Goal: Find contact information: Find contact information

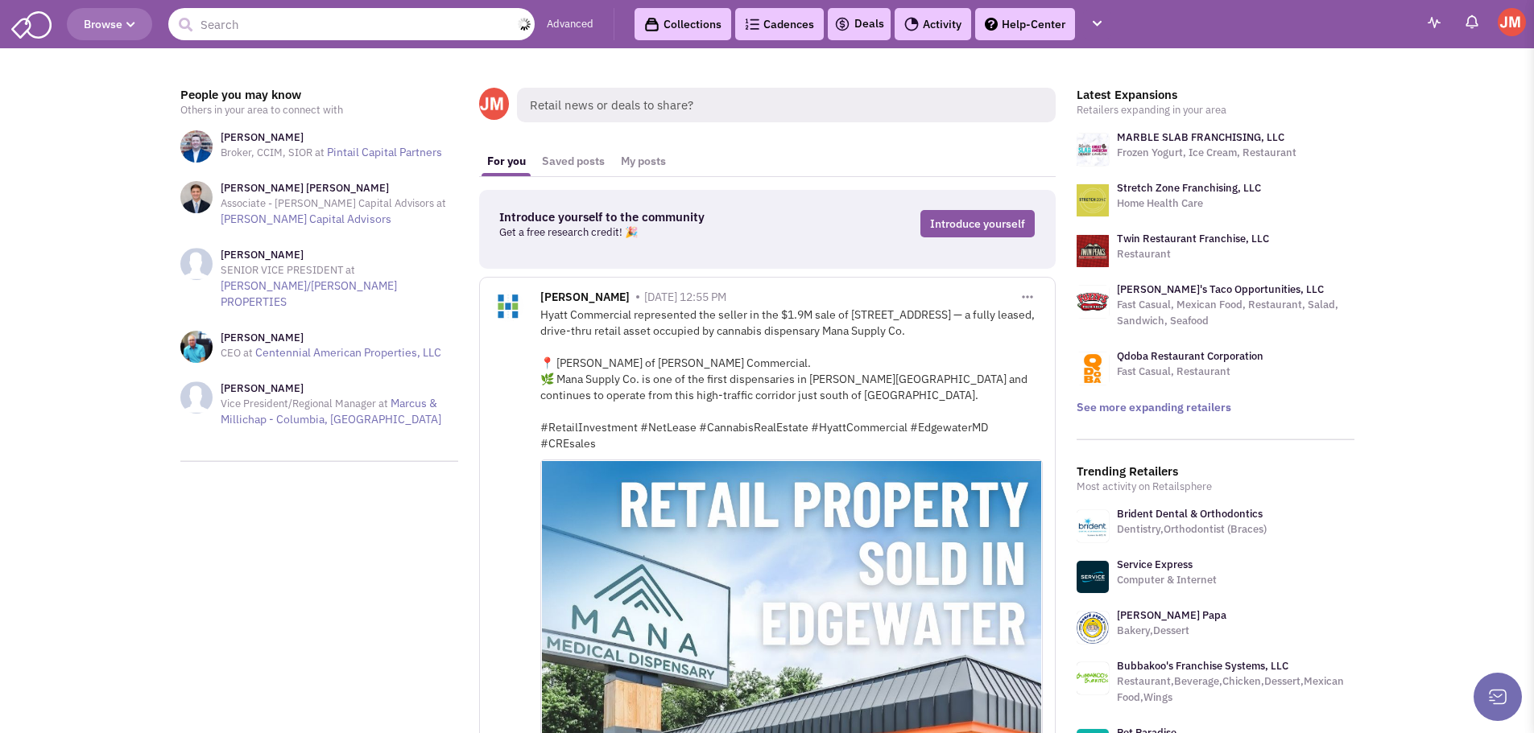
click at [344, 27] on input "text" at bounding box center [351, 24] width 366 height 32
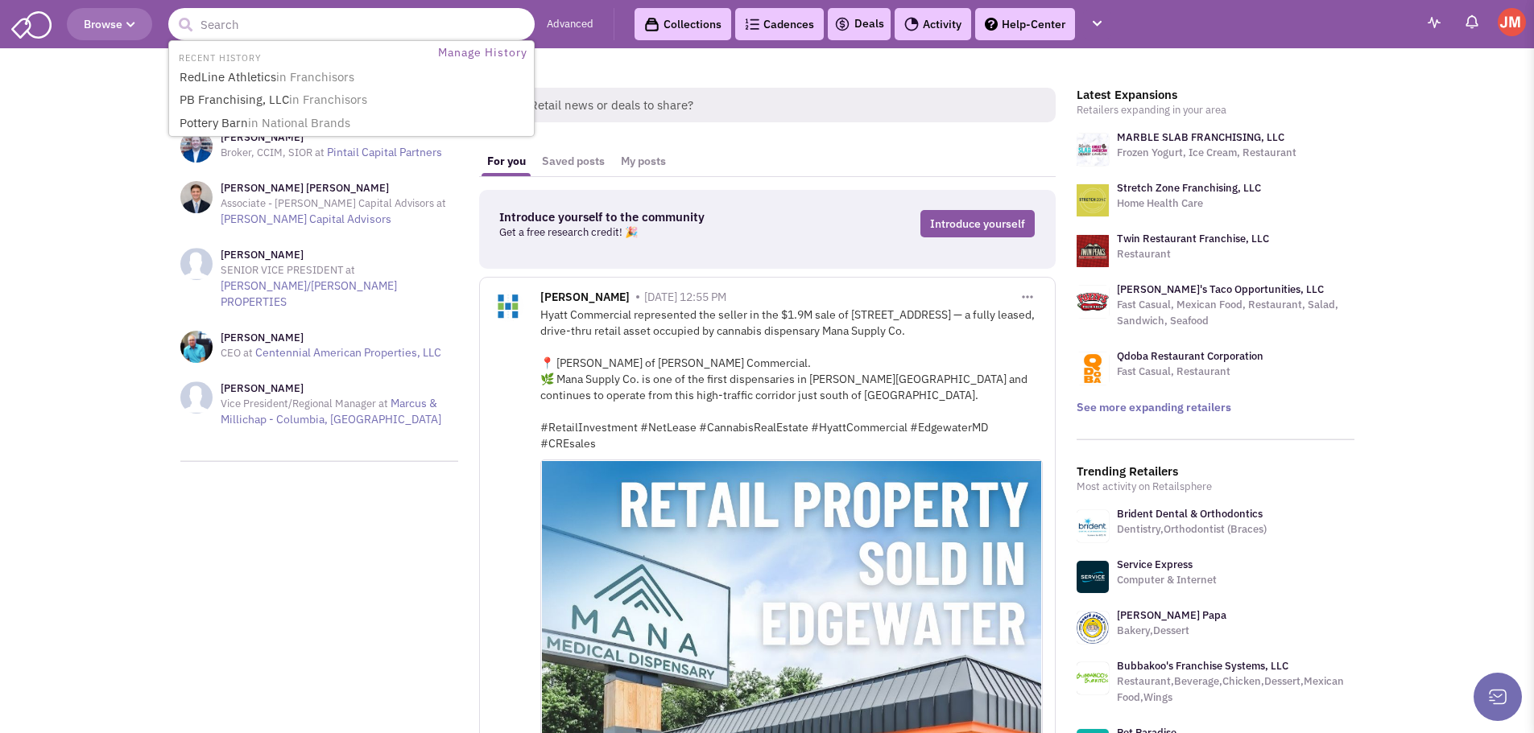
click at [344, 27] on input "text" at bounding box center [351, 24] width 366 height 32
type input "g"
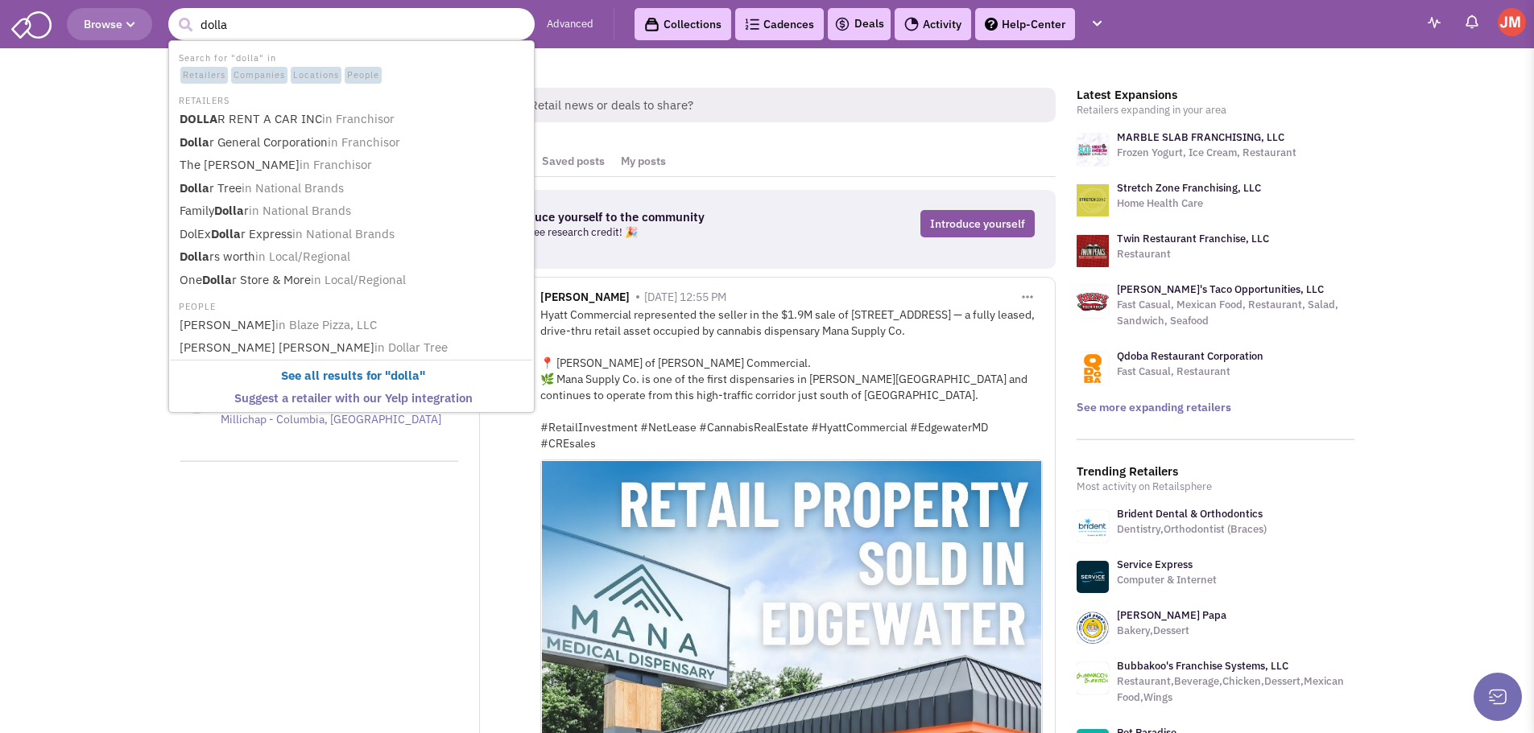
type input "dollar"
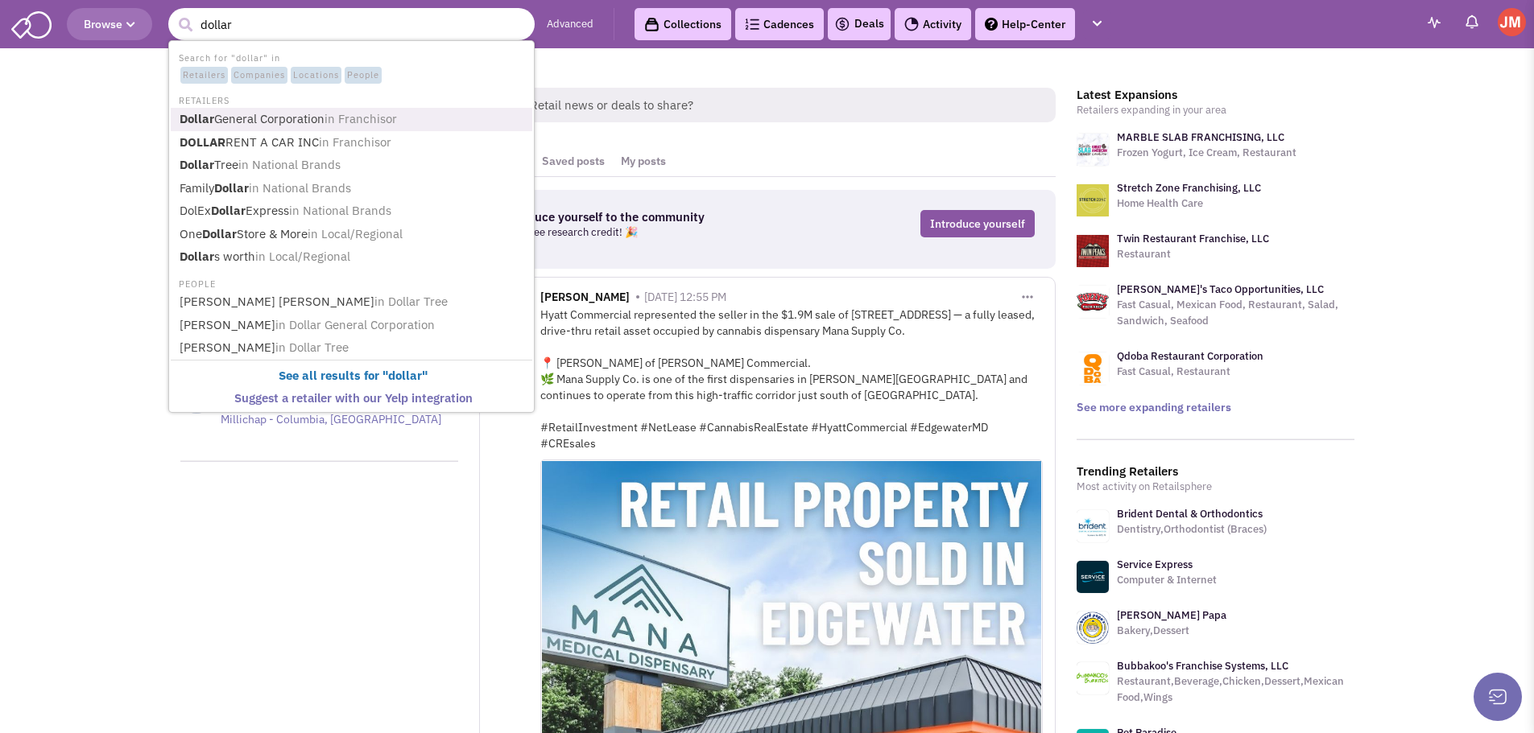
click at [309, 119] on link "Dollar General Corporation in Franchisor" at bounding box center [353, 120] width 357 height 22
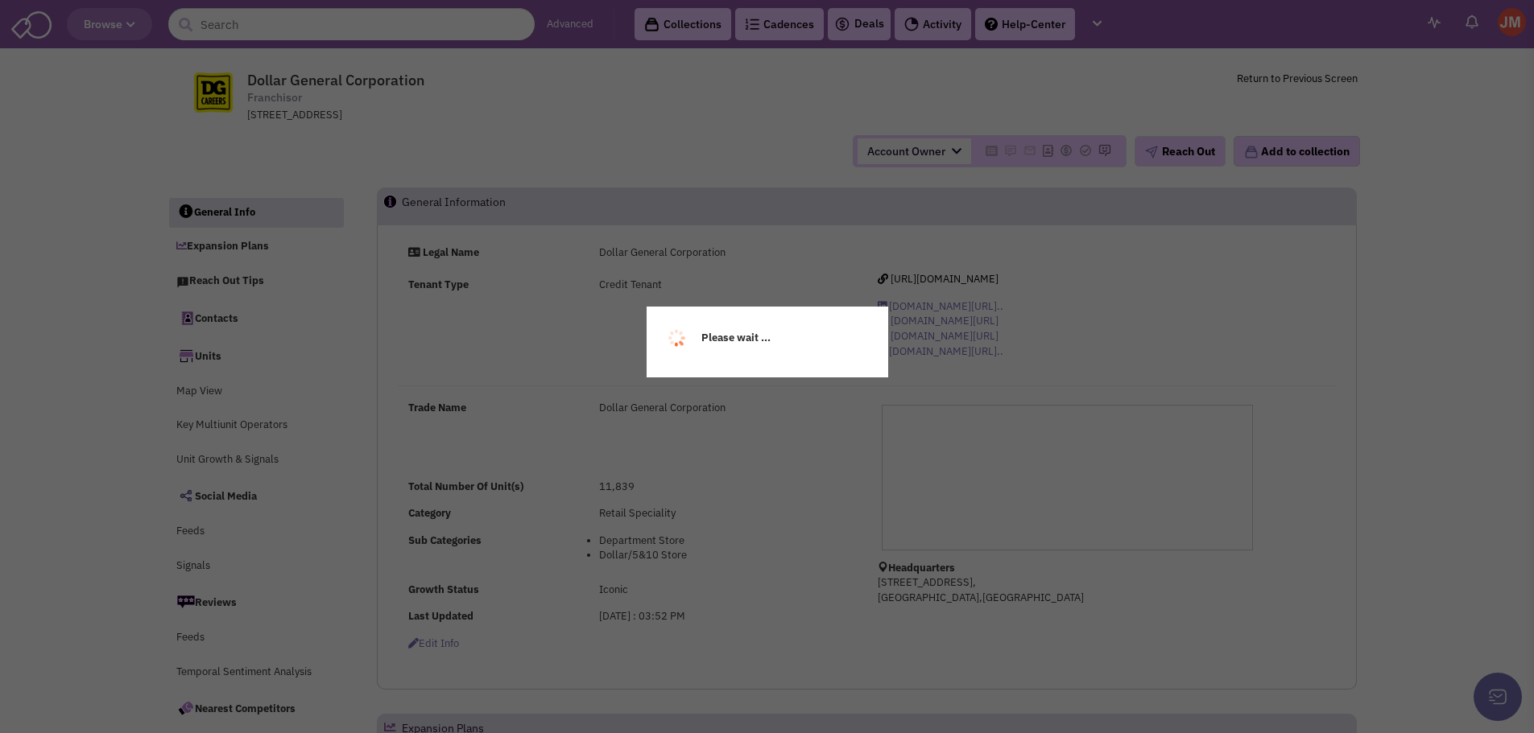
select select
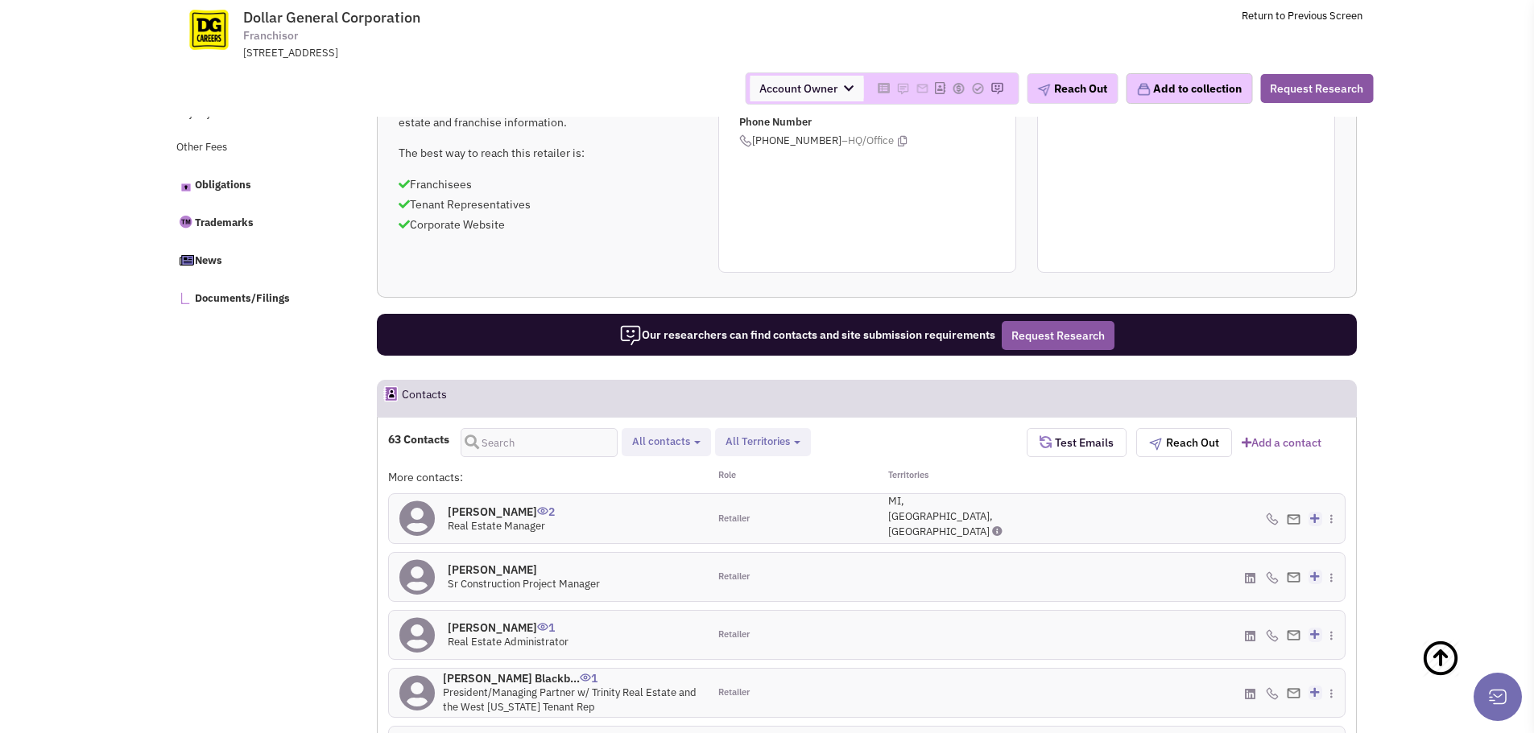
scroll to position [807, 0]
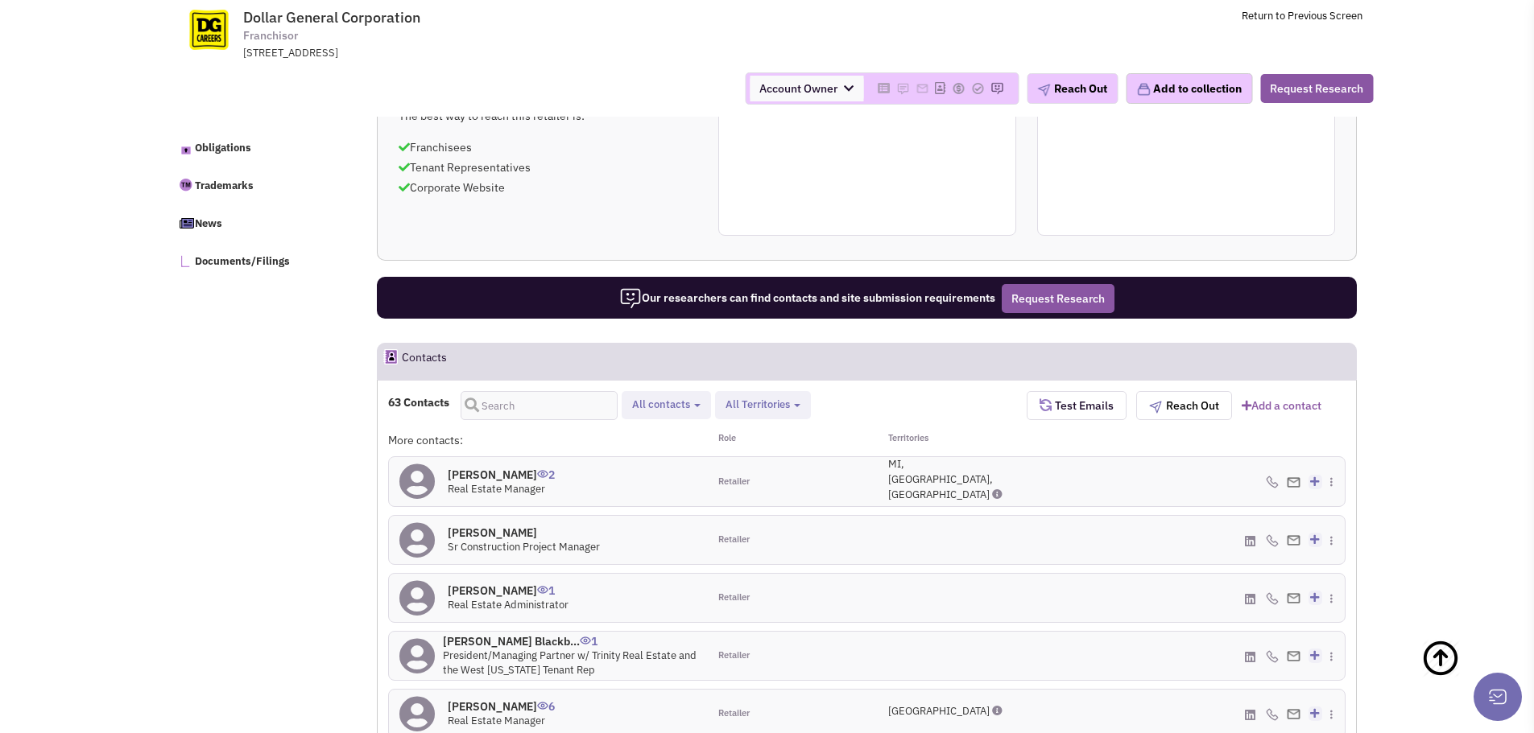
click at [738, 403] on span "All Territories" at bounding box center [757, 405] width 64 height 14
click at [732, 506] on label "[US_STATE]" at bounding box center [784, 515] width 127 height 20
click at [737, 510] on input "[US_STATE]" at bounding box center [737, 510] width 0 height 0
select select "NC"
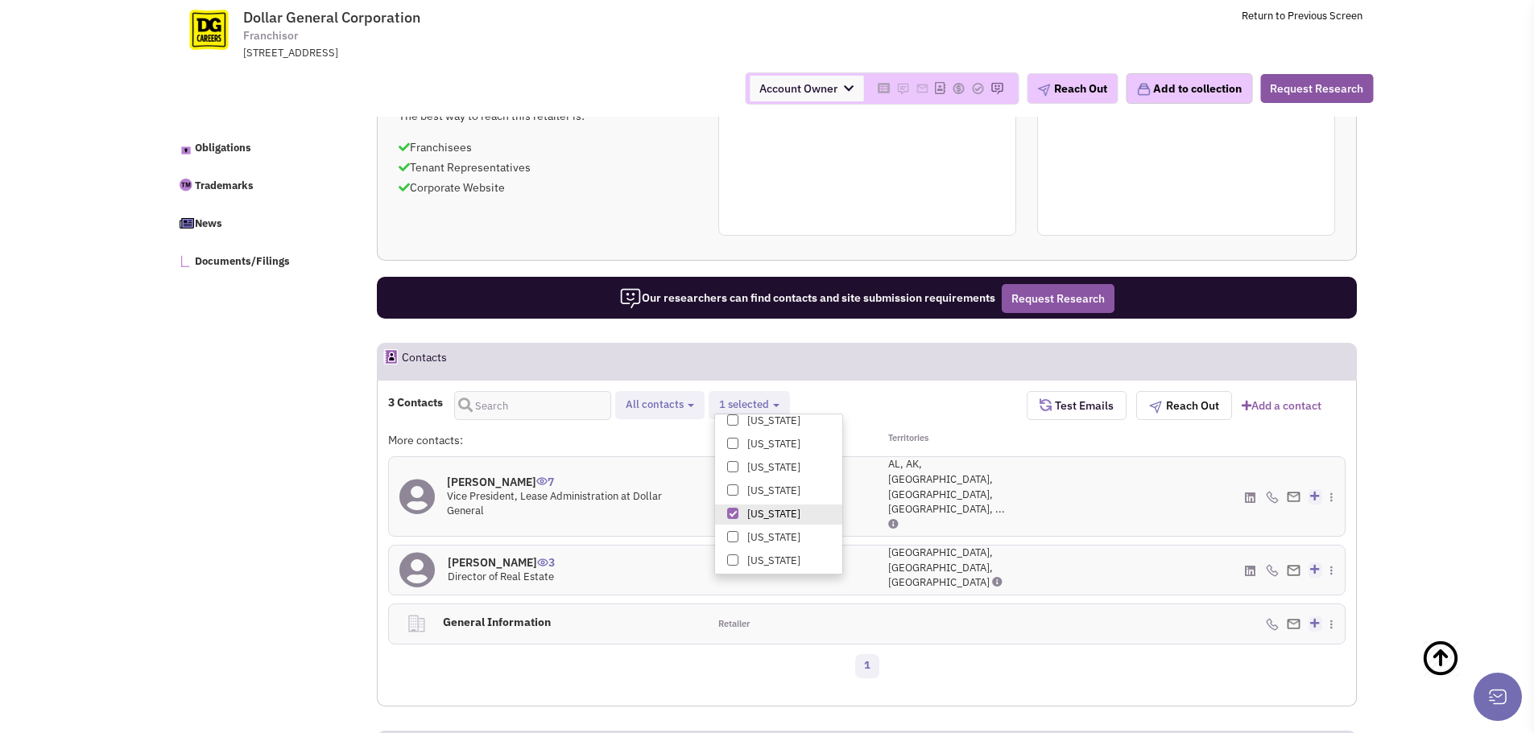
scroll to position [807, 0]
click at [657, 546] on div "[PERSON_NAME] 3 Director of Real Estate" at bounding box center [548, 570] width 319 height 49
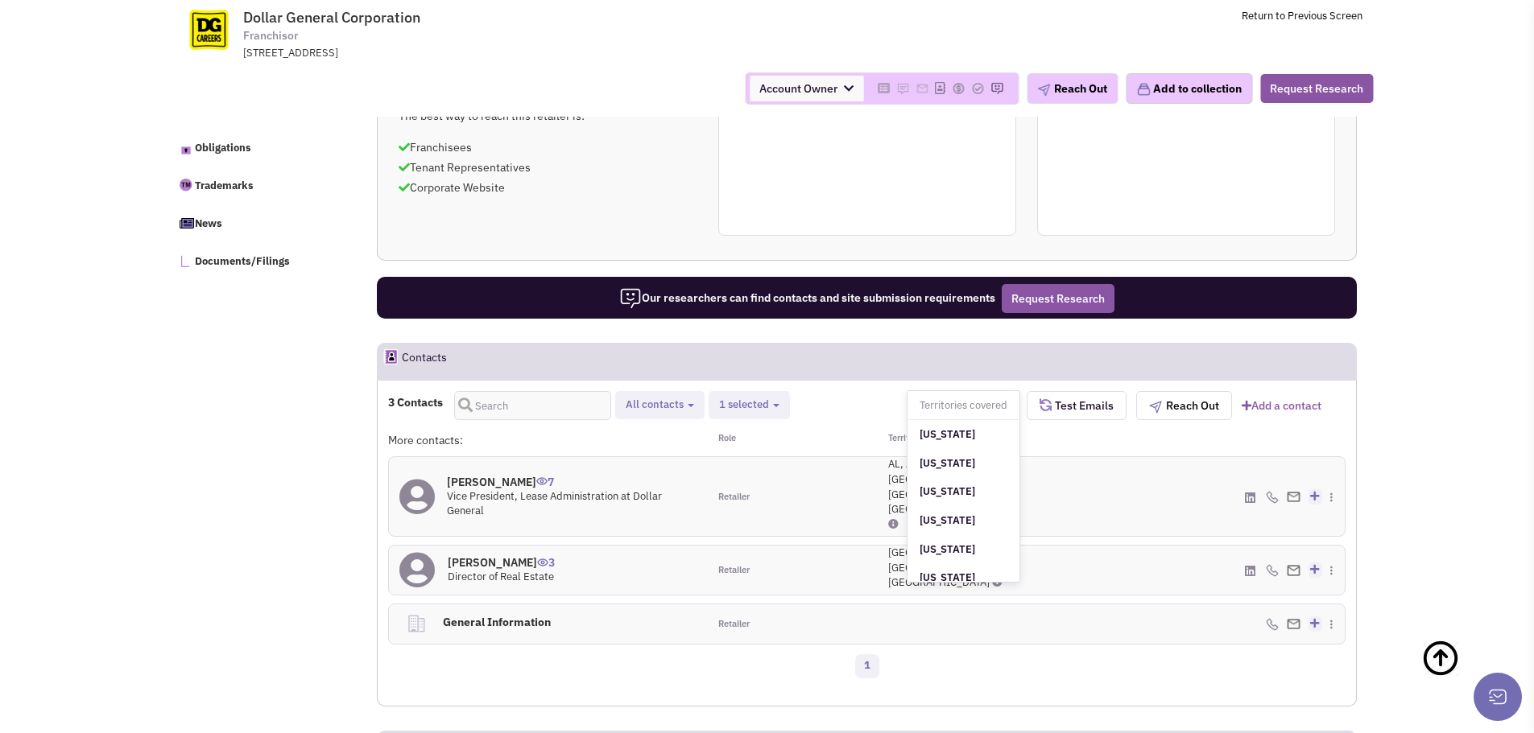
scroll to position [1342, 0]
drag, startPoint x: 494, startPoint y: 470, endPoint x: 501, endPoint y: 463, distance: 9.7
click at [494, 475] on h4 "[PERSON_NAME] 7" at bounding box center [572, 482] width 250 height 14
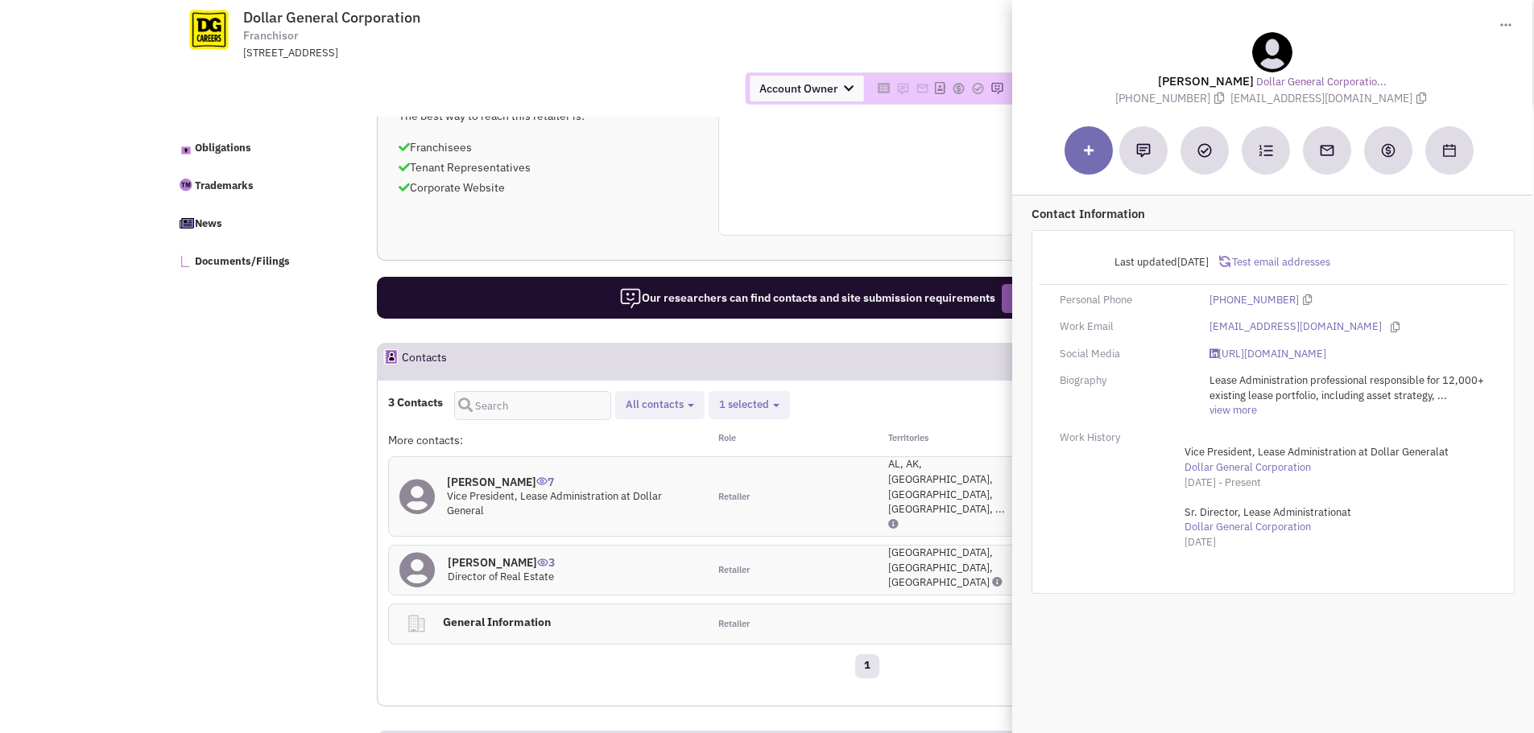
drag, startPoint x: 1155, startPoint y: 76, endPoint x: 1248, endPoint y: 82, distance: 93.6
click at [1248, 82] on lable "[PERSON_NAME]" at bounding box center [1206, 80] width 96 height 15
click at [1167, 89] on div "[PERSON_NAME] Dollar General Corporatio... [PHONE_NUMBER] [EMAIL_ADDRESS][DOMAI…" at bounding box center [1272, 69] width 504 height 74
drag, startPoint x: 1177, startPoint y: 83, endPoint x: 1257, endPoint y: 80, distance: 79.8
click at [1254, 80] on lable "[PERSON_NAME]" at bounding box center [1206, 80] width 96 height 15
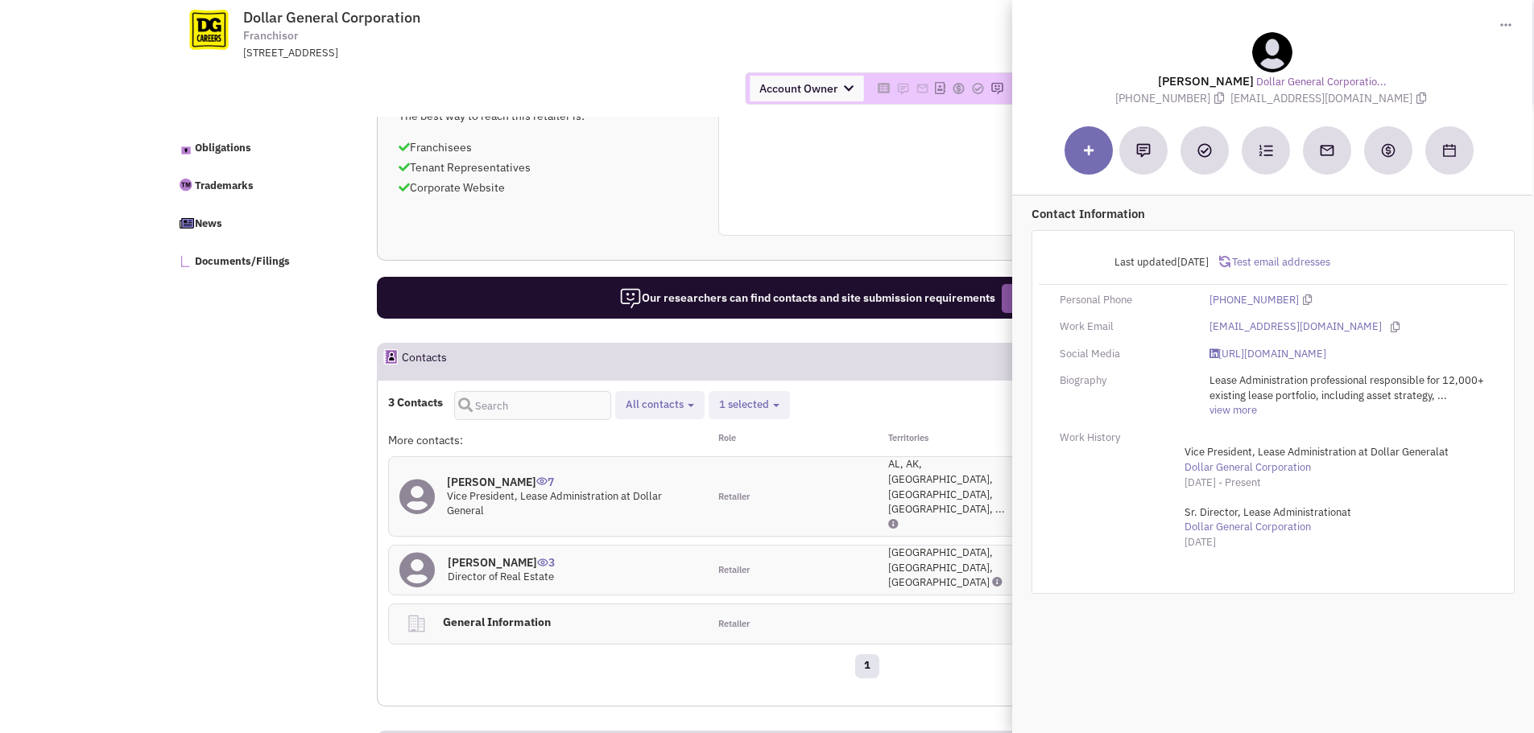
copy lable "[PERSON_NAME]"
click at [1224, 97] on icon at bounding box center [1219, 98] width 10 height 11
click at [1416, 95] on icon at bounding box center [1421, 98] width 10 height 11
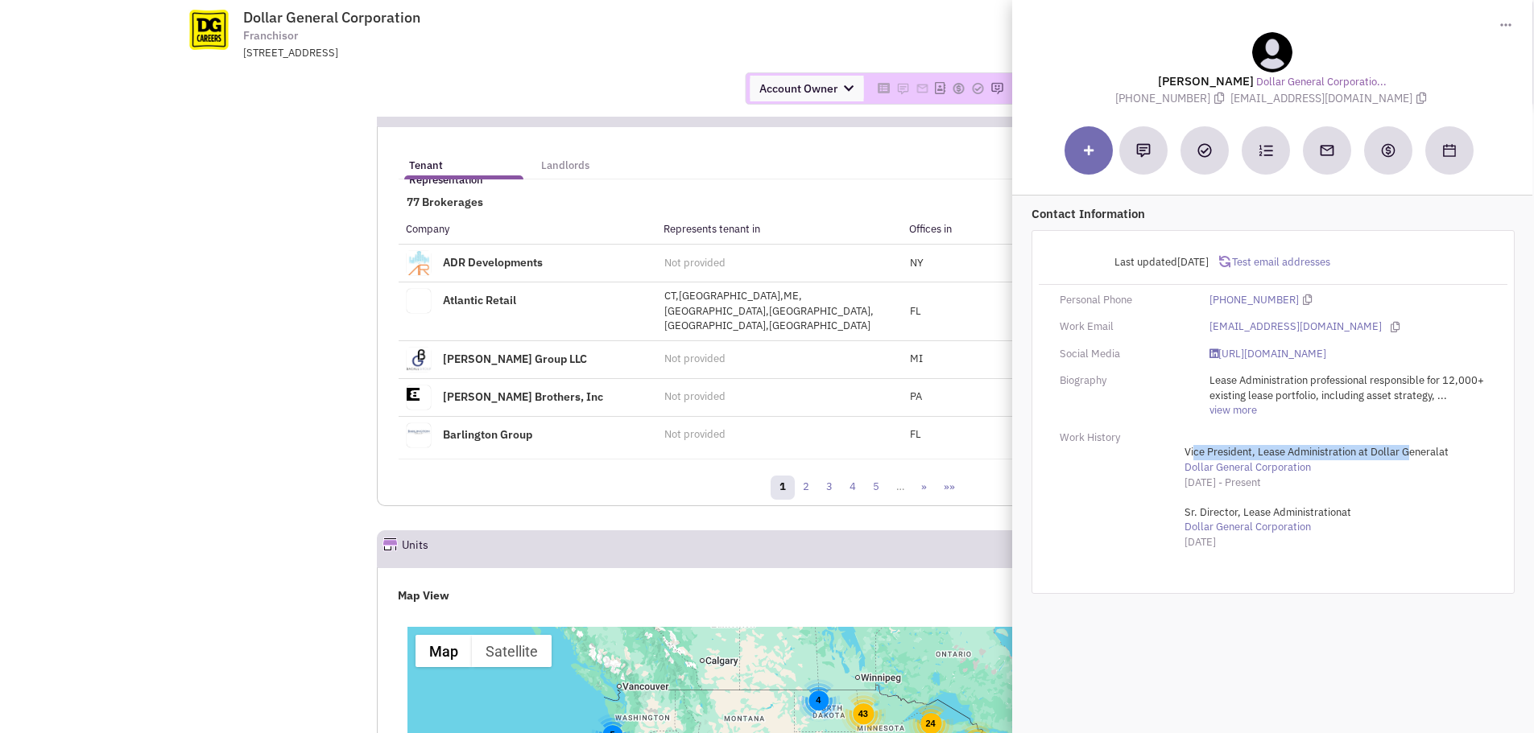
drag, startPoint x: 1188, startPoint y: 453, endPoint x: 1402, endPoint y: 452, distance: 213.4
click at [1402, 452] on span "Vice President, Lease Administration at Dollar General" at bounding box center [1311, 452] width 254 height 14
click at [1144, 456] on div "Work History Vice President, Lease Administration at Dollar General at Dollar G…" at bounding box center [1273, 498] width 469 height 134
drag, startPoint x: 1176, startPoint y: 452, endPoint x: 1357, endPoint y: 451, distance: 181.1
click at [1357, 451] on div "Vice President, Lease Administration at Dollar General at Dollar General Corpor…" at bounding box center [1323, 505] width 298 height 120
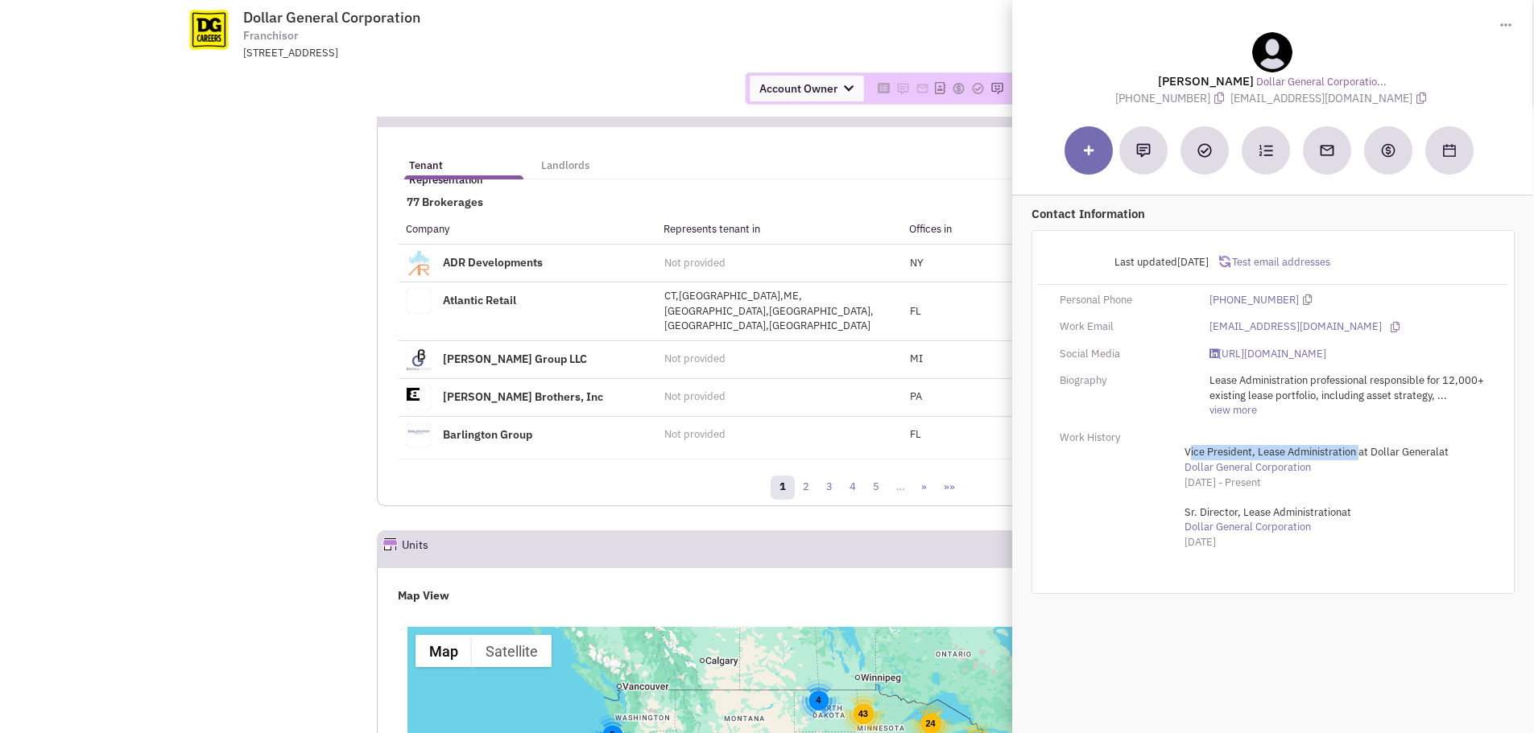
copy span "Vice President, Lease Administration"
click at [380, 395] on div "Tenant Representation Landlords [US_STATE] [US_STATE] [US_STATE] [US_STATE] [US…" at bounding box center [867, 316] width 980 height 381
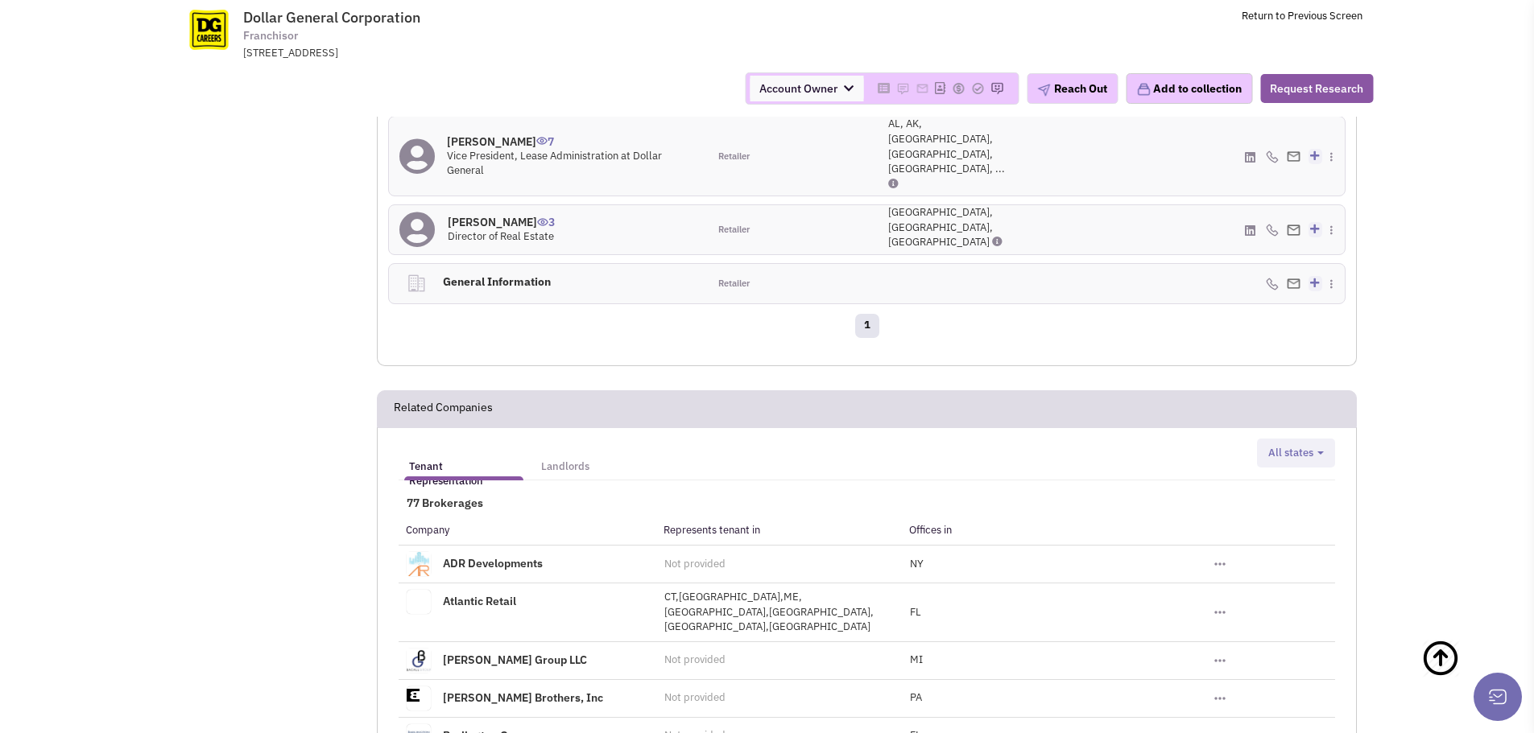
scroll to position [965, 0]
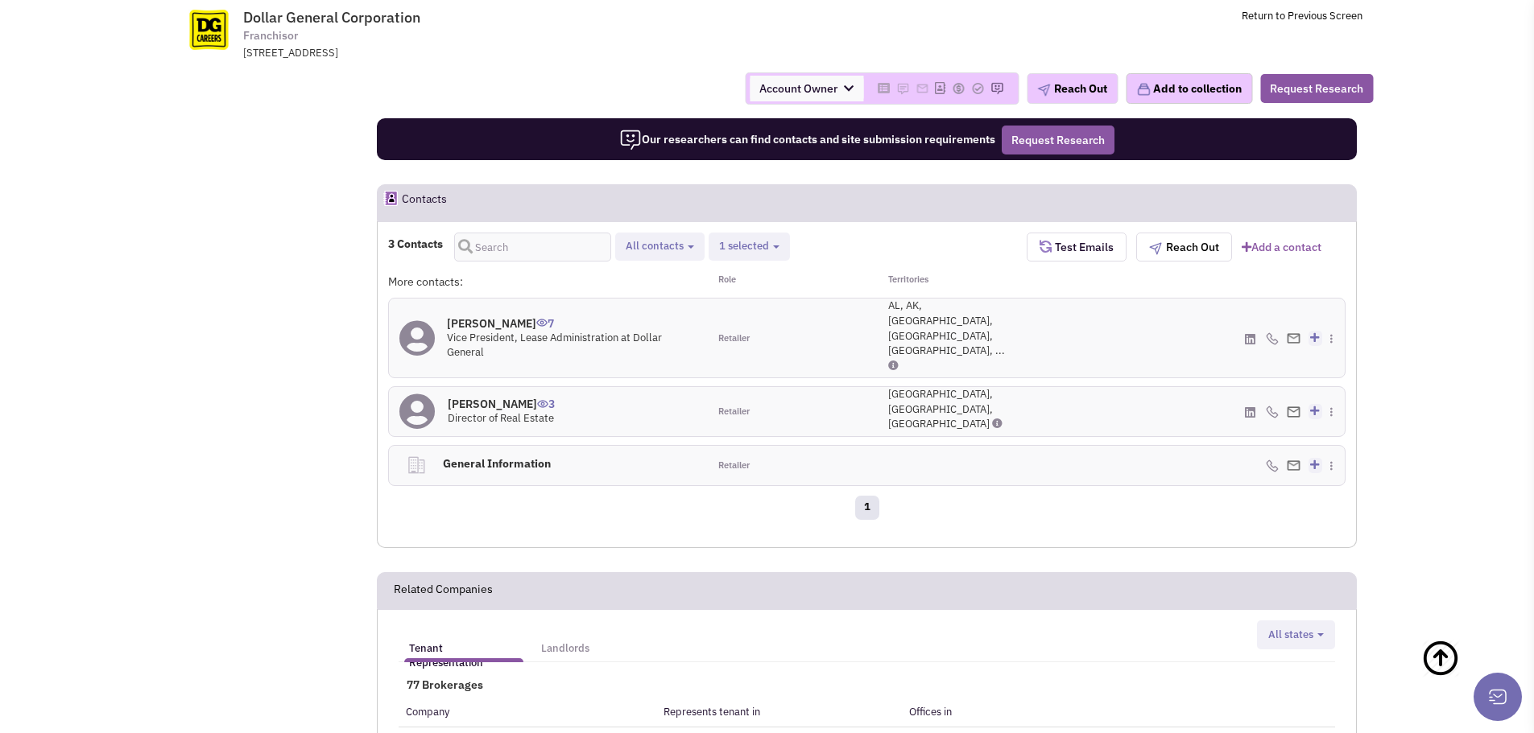
click at [510, 397] on h4 "[PERSON_NAME] 3" at bounding box center [501, 404] width 107 height 14
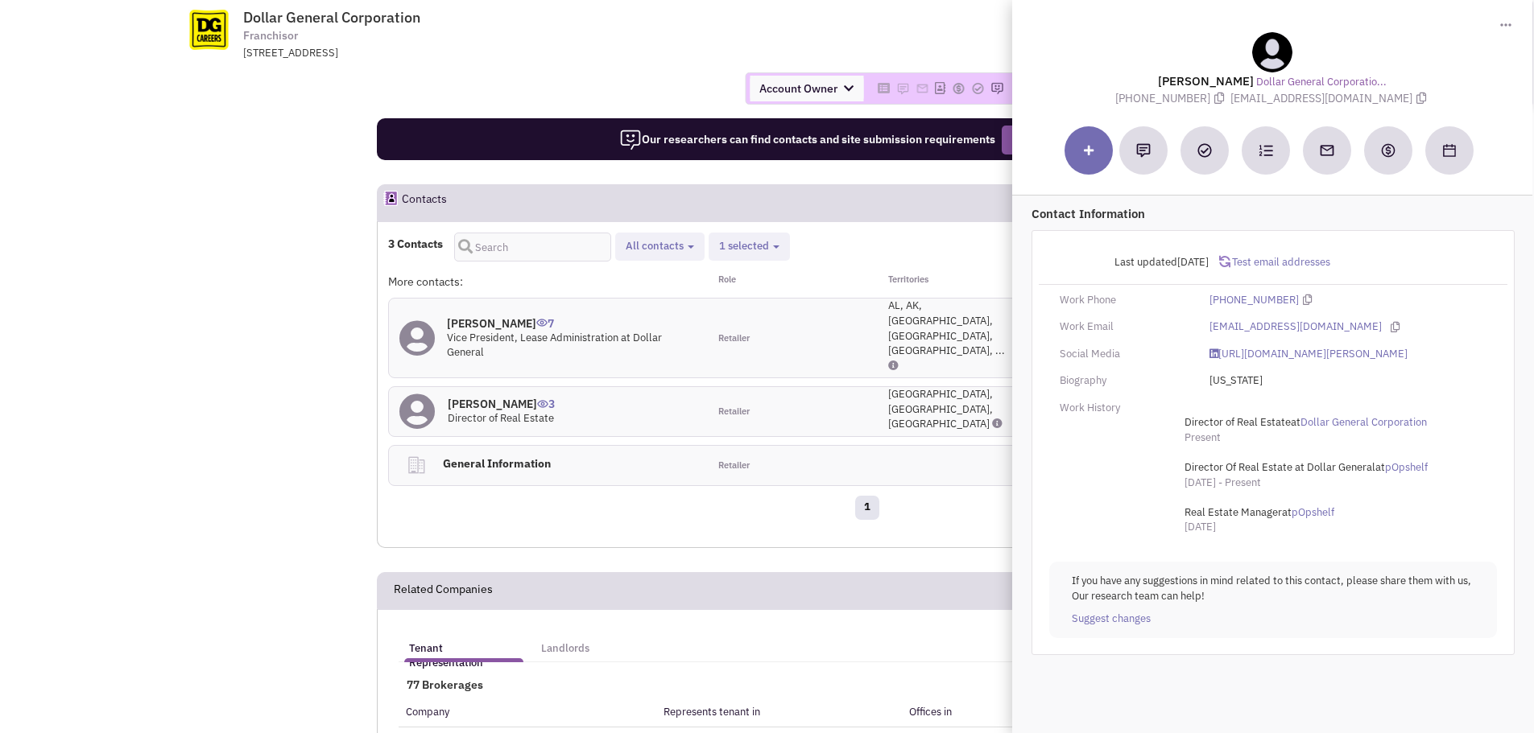
drag, startPoint x: 1179, startPoint y: 82, endPoint x: 1253, endPoint y: 82, distance: 74.1
click at [1253, 82] on lable "[PERSON_NAME]" at bounding box center [1206, 80] width 96 height 15
copy lable "[PERSON_NAME]"
drag, startPoint x: 1187, startPoint y: 421, endPoint x: 1288, endPoint y: 423, distance: 101.5
click at [1288, 423] on span "Director of Real Estate" at bounding box center [1237, 422] width 106 height 14
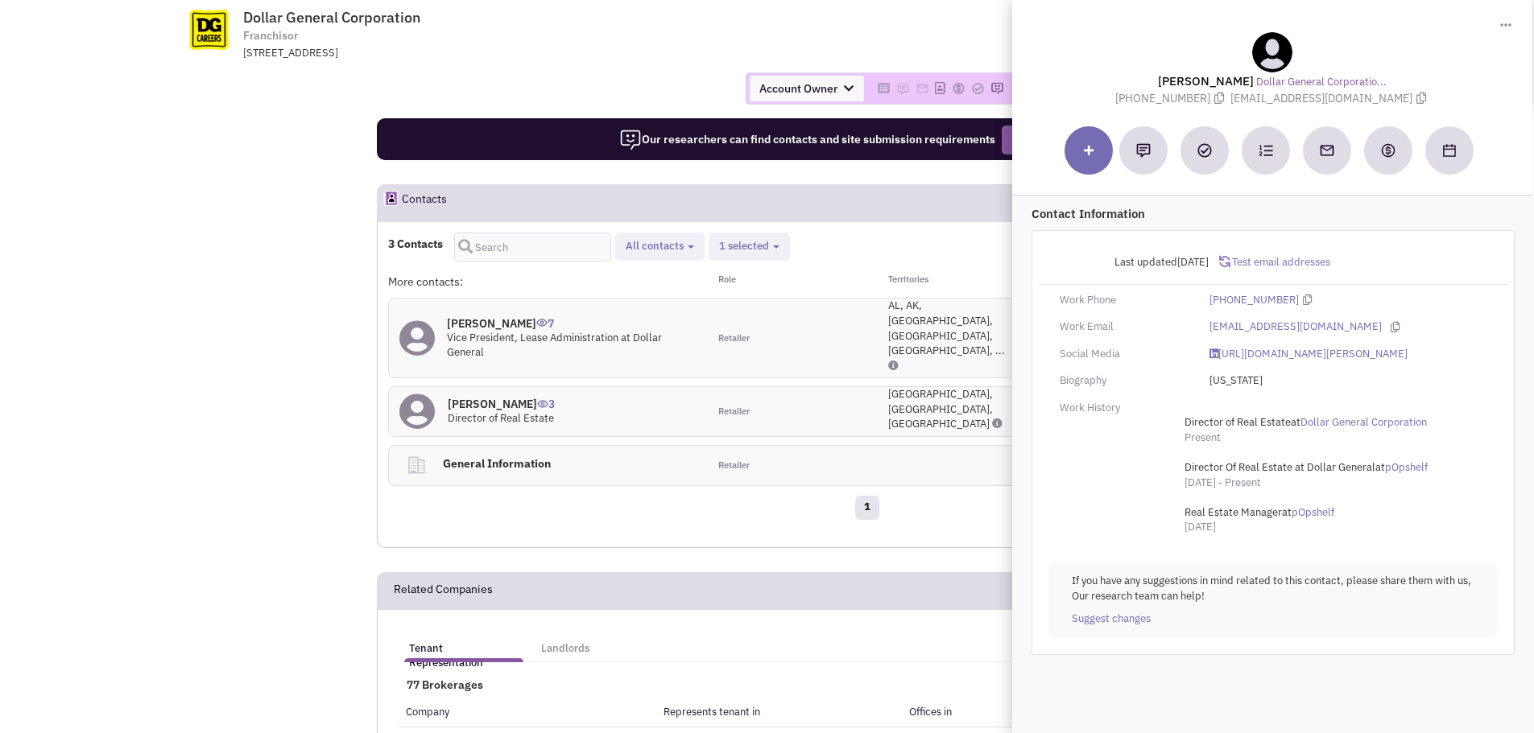
copy span "Director of Real Estate"
click at [1299, 299] on div "[PHONE_NUMBER]" at bounding box center [1348, 300] width 298 height 15
click at [1303, 299] on icon at bounding box center [1307, 300] width 9 height 10
click at [1416, 100] on icon at bounding box center [1421, 98] width 10 height 11
